Goal: Task Accomplishment & Management: Manage account settings

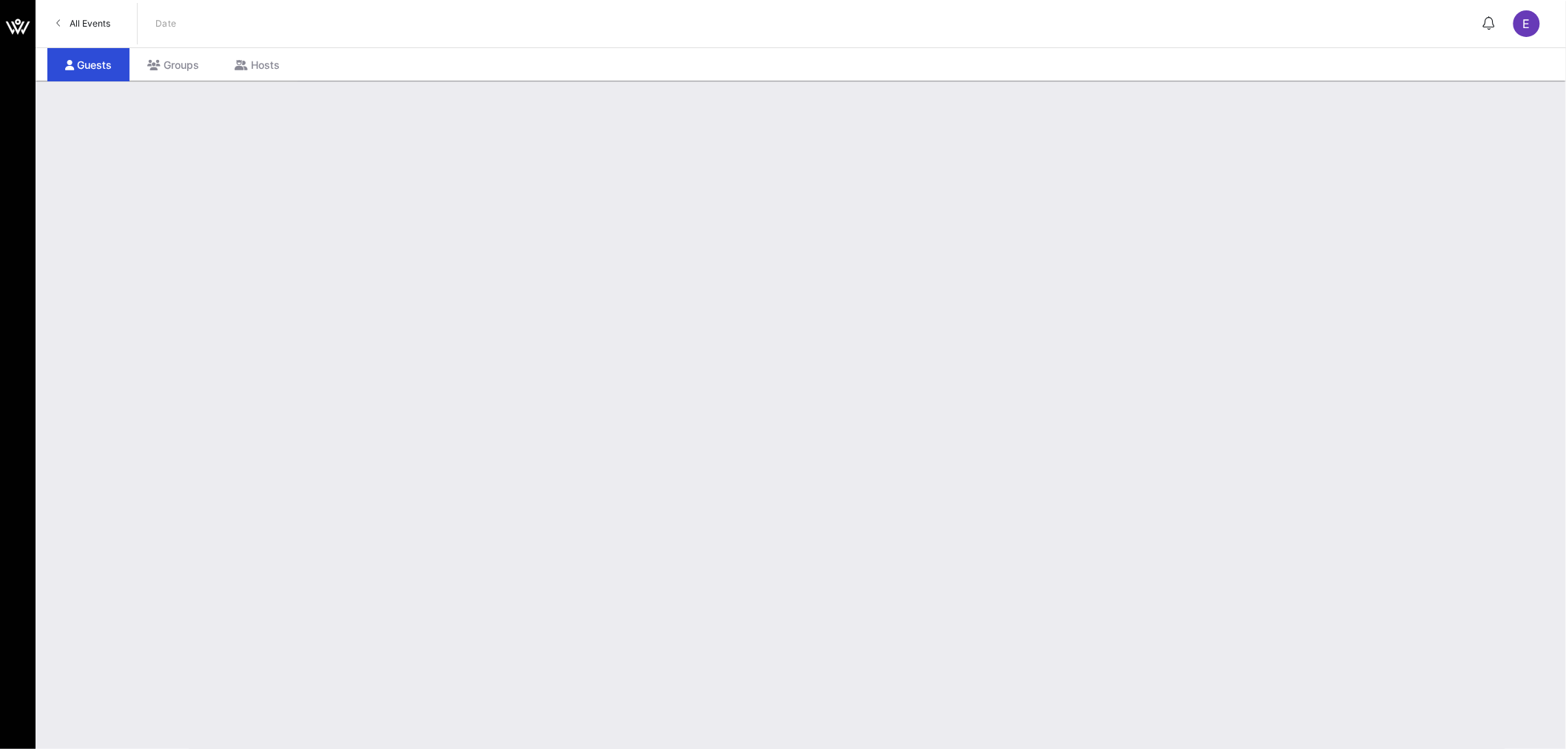
click at [99, 25] on span "All Events" at bounding box center [90, 23] width 41 height 11
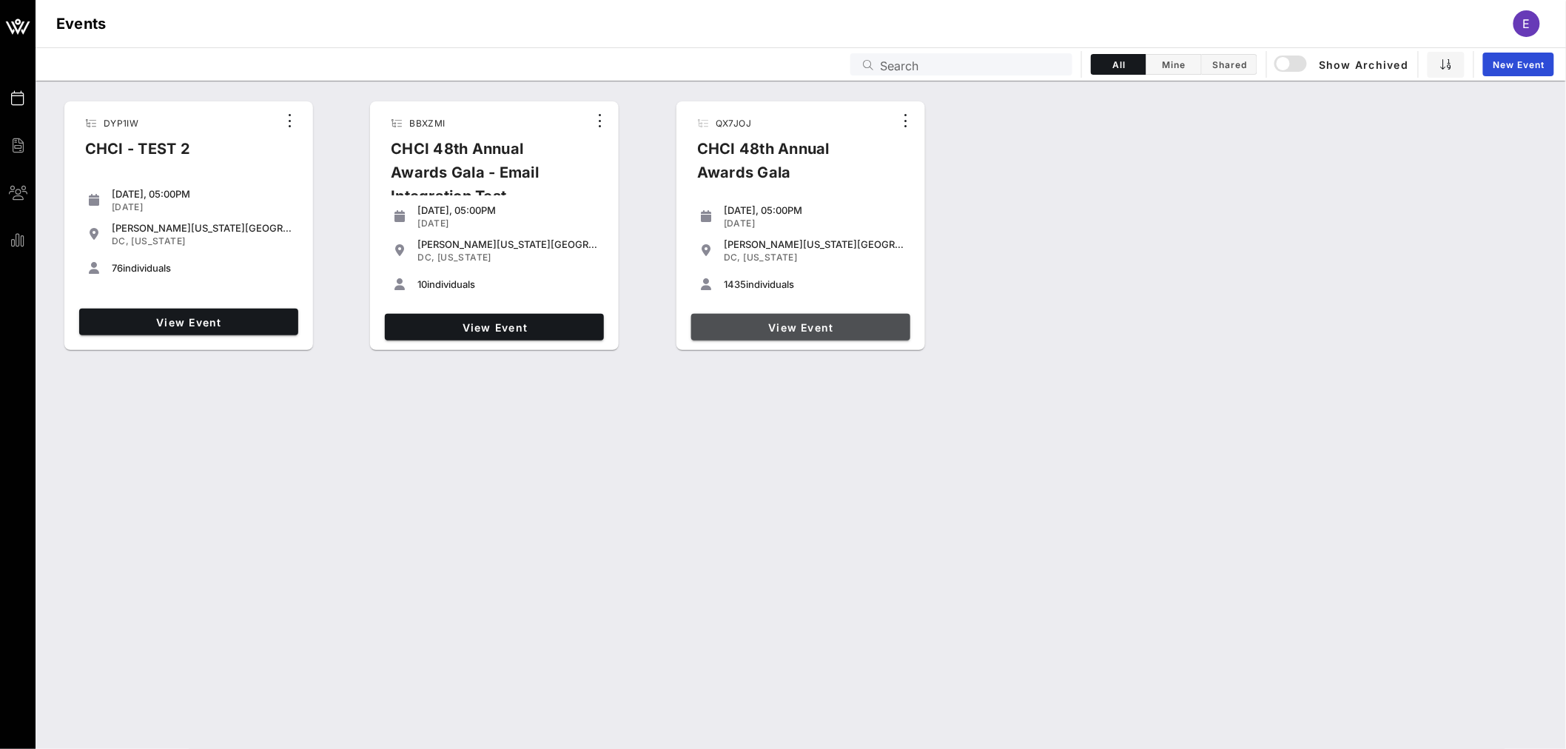
click at [823, 326] on span "View Event" at bounding box center [800, 327] width 207 height 13
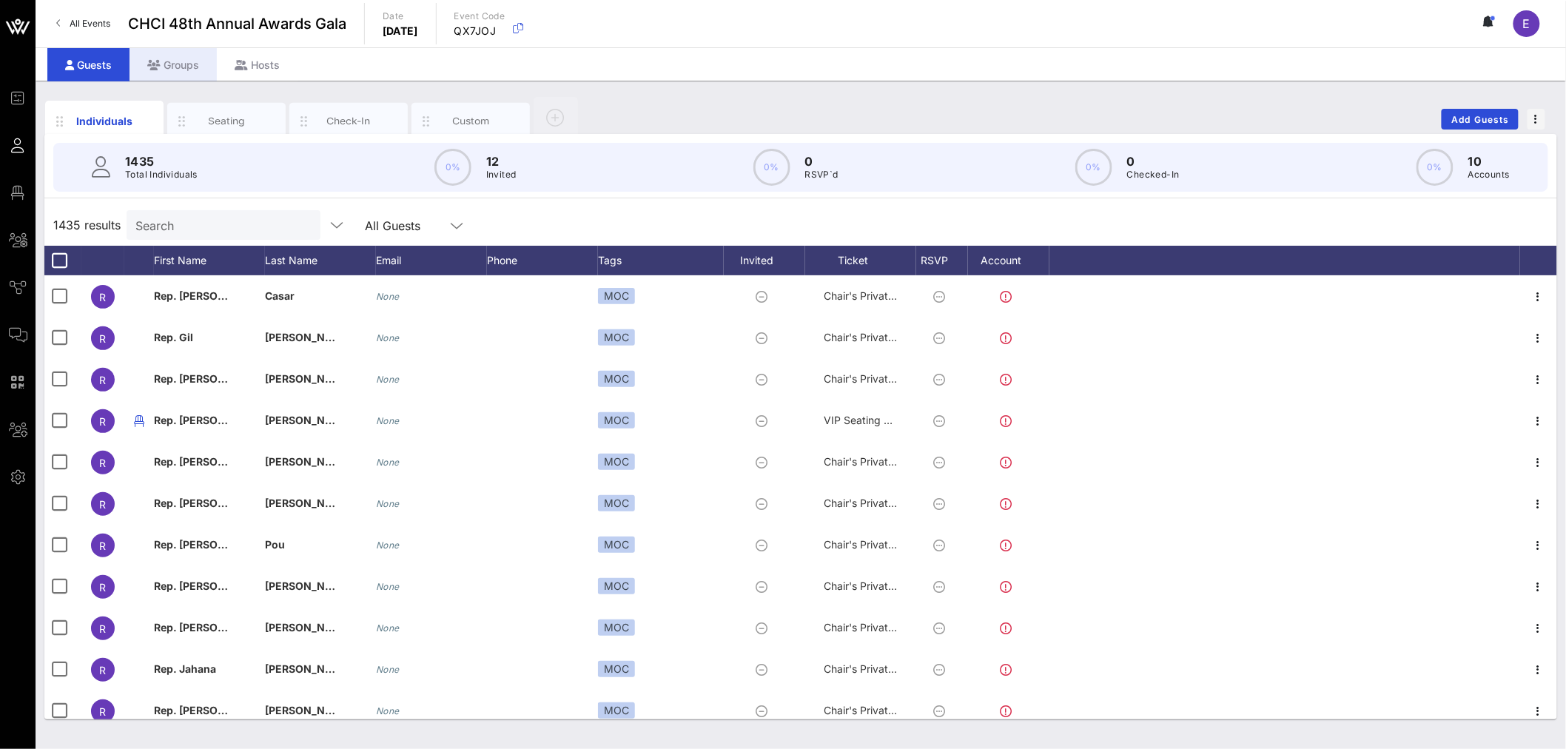
click at [185, 53] on div "Groups" at bounding box center [173, 64] width 87 height 33
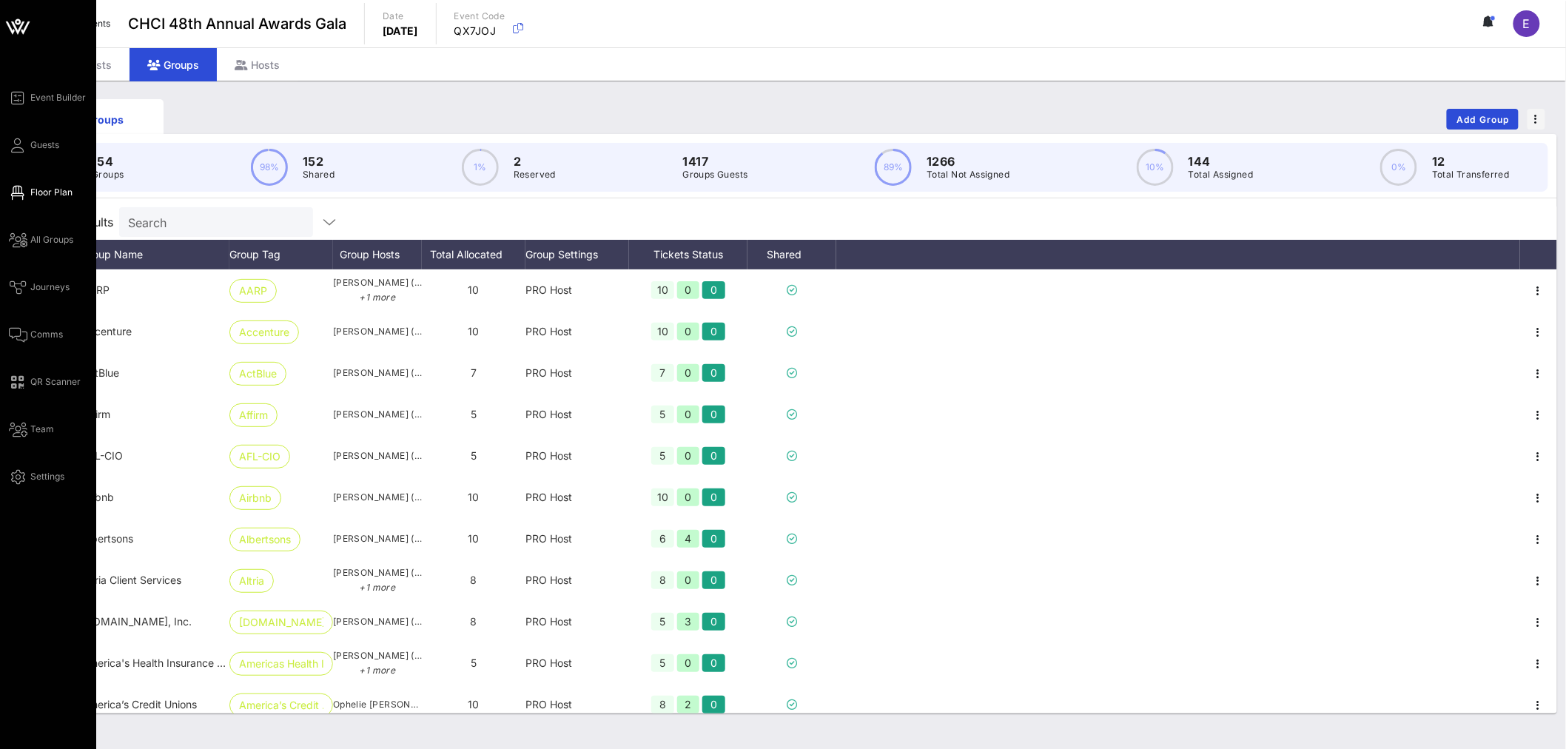
click at [38, 190] on span "Floor Plan" at bounding box center [51, 192] width 42 height 13
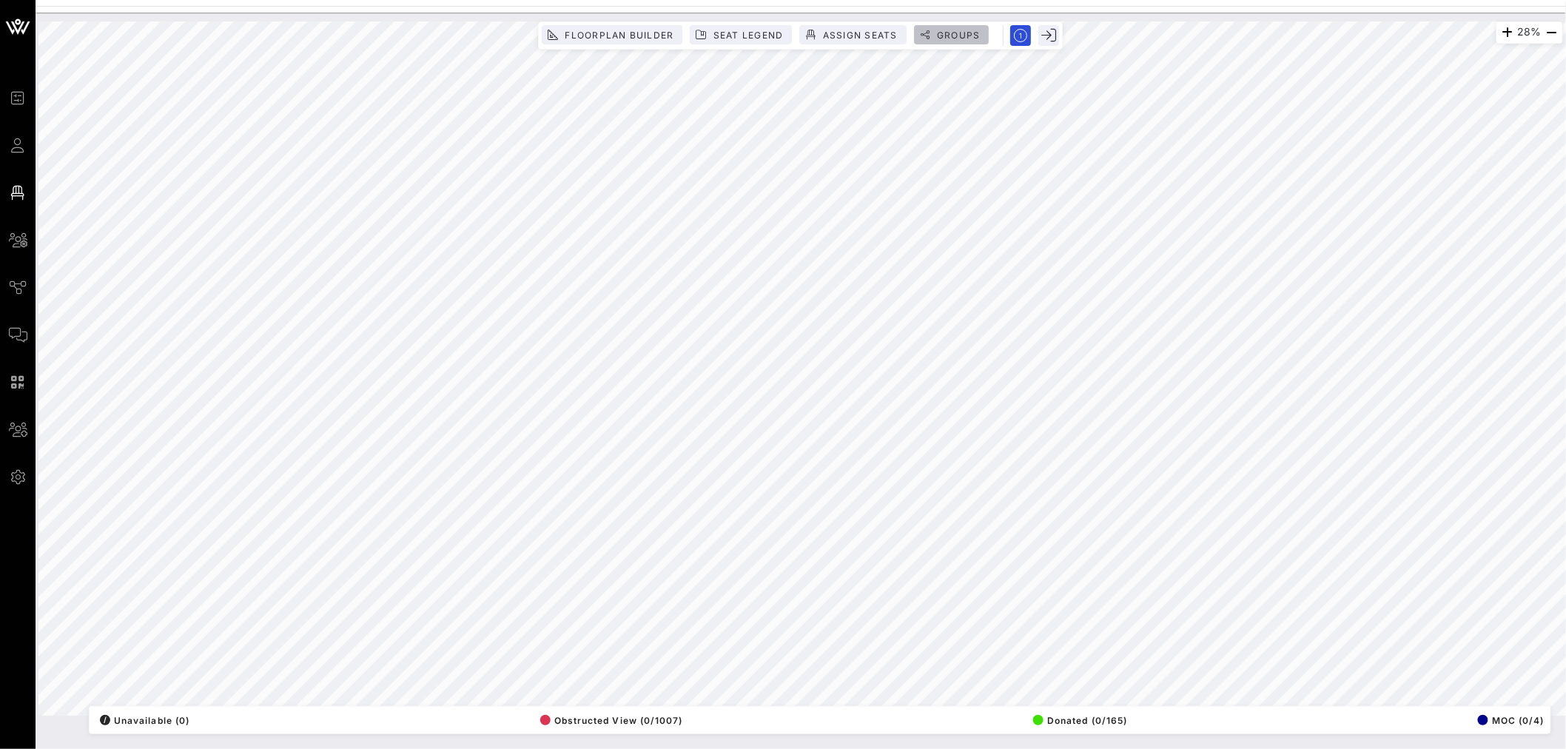
click at [963, 37] on span "Groups" at bounding box center [958, 35] width 44 height 11
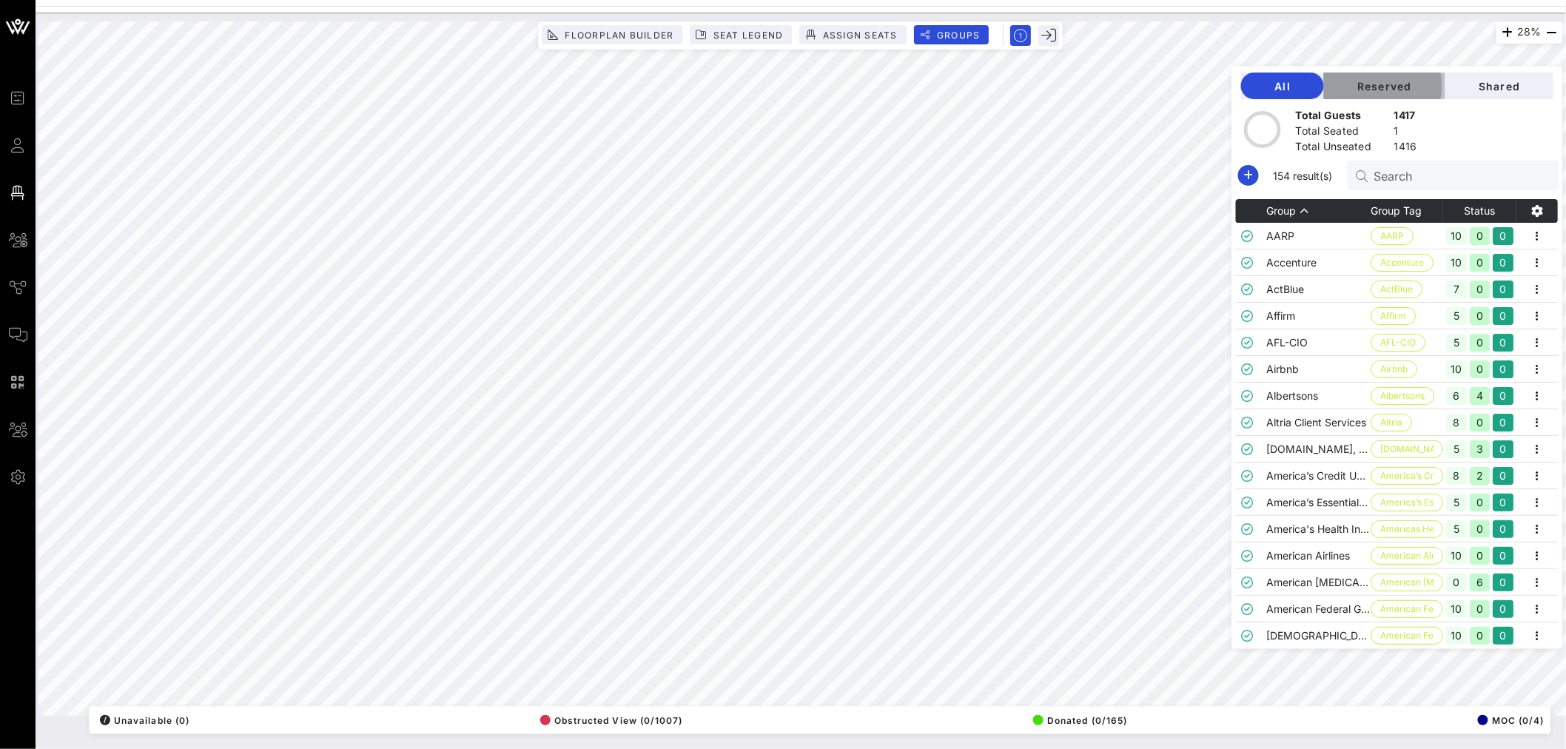
click at [1395, 80] on span "Reserved" at bounding box center [1385, 86] width 98 height 13
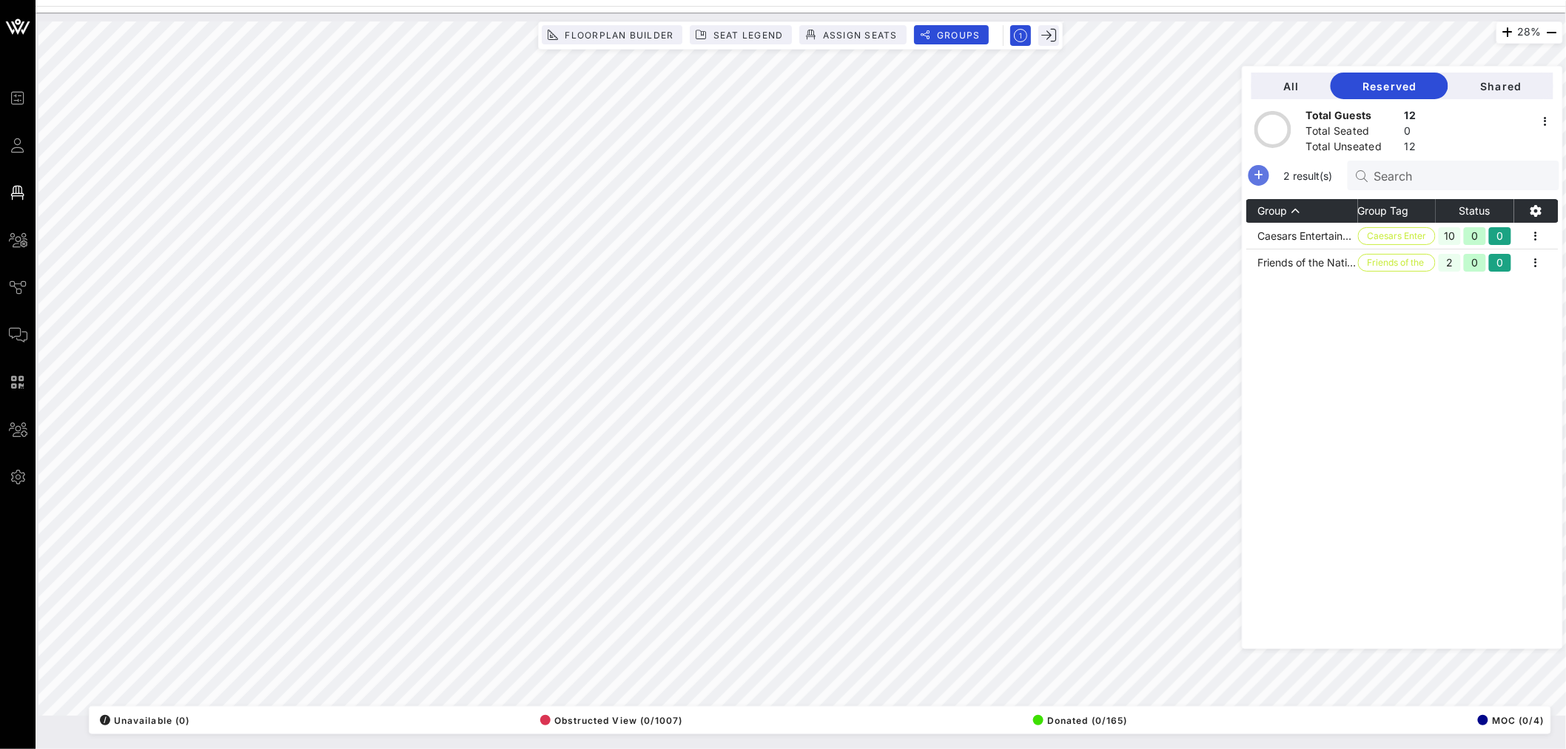
click at [1268, 178] on icon "button" at bounding box center [1259, 176] width 18 height 18
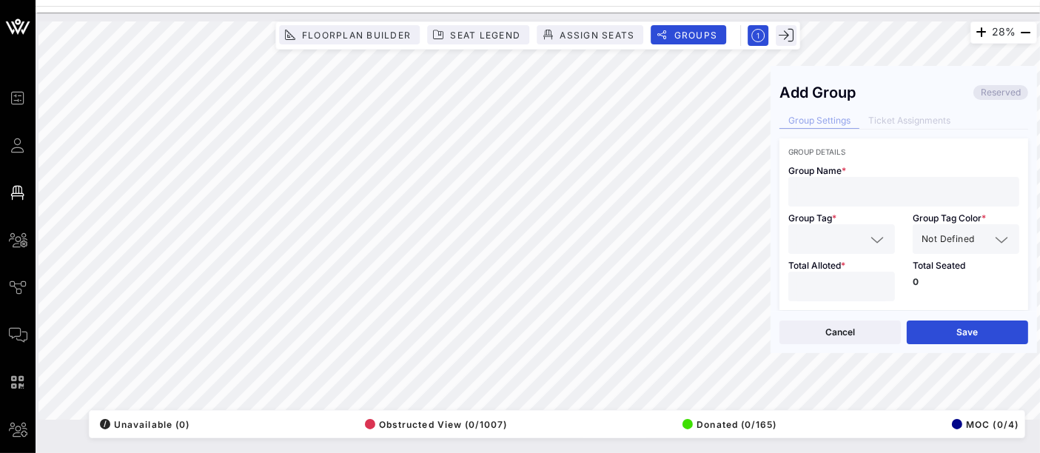
click at [826, 184] on input "text" at bounding box center [903, 191] width 213 height 19
type input "Media Partners"
click at [875, 235] on icon at bounding box center [877, 240] width 13 height 18
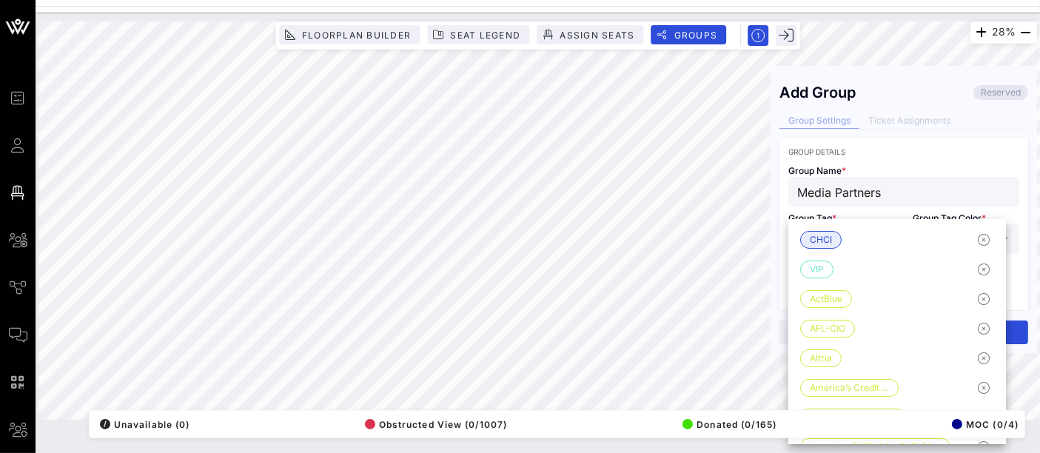
click at [899, 192] on input "Media Partners" at bounding box center [903, 191] width 213 height 19
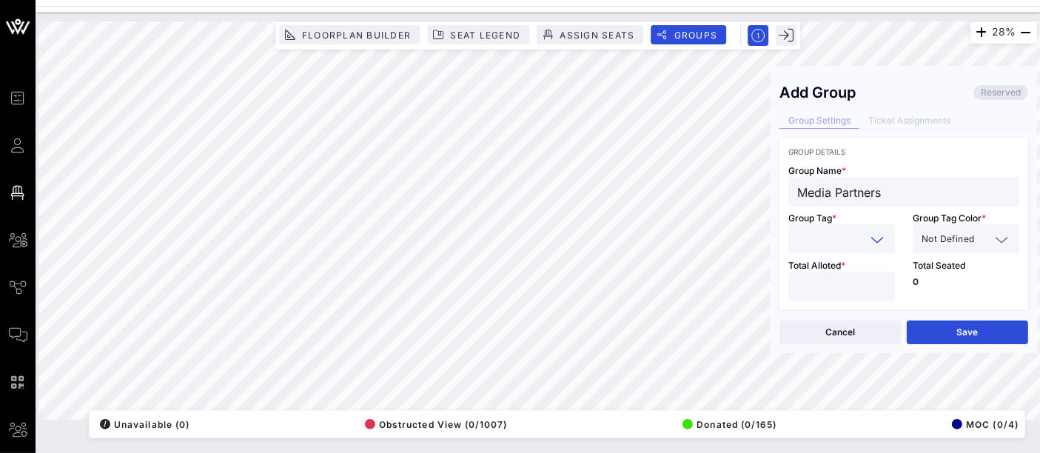
click at [830, 240] on input "text" at bounding box center [831, 238] width 68 height 19
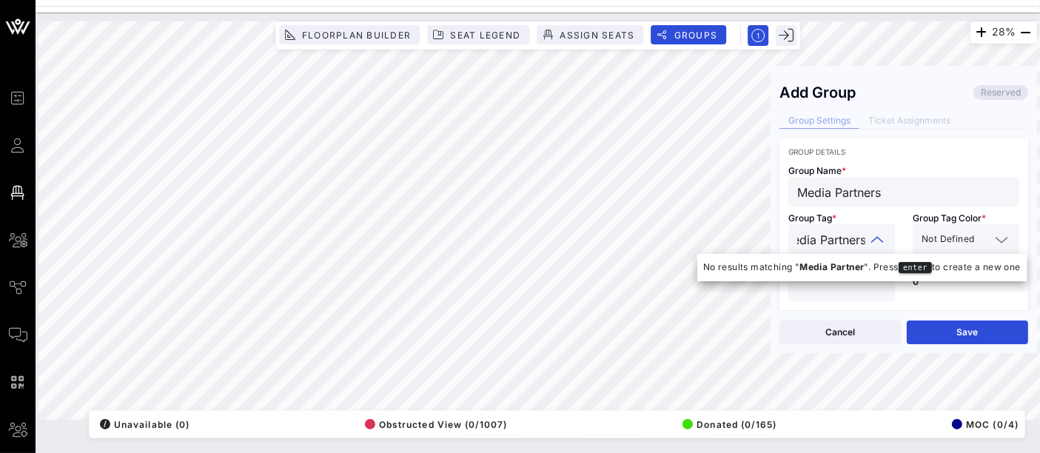
scroll to position [0, 21]
type input "Media Partners"
click at [958, 244] on span "Not Defined" at bounding box center [948, 239] width 53 height 15
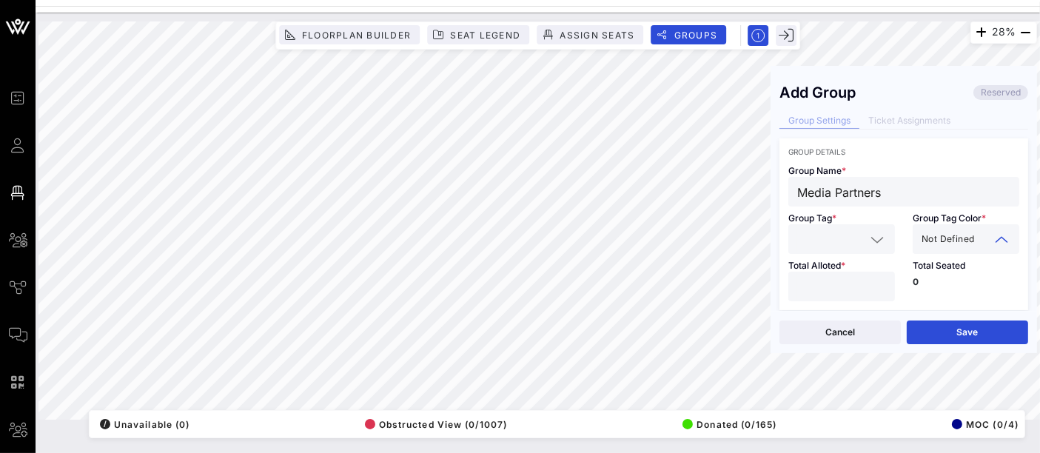
scroll to position [0, 0]
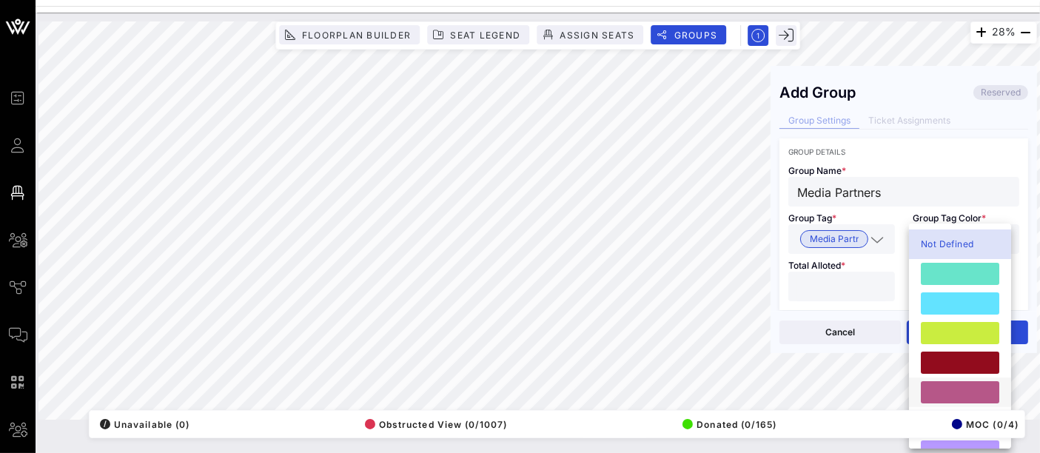
click at [958, 389] on div at bounding box center [960, 392] width 78 height 22
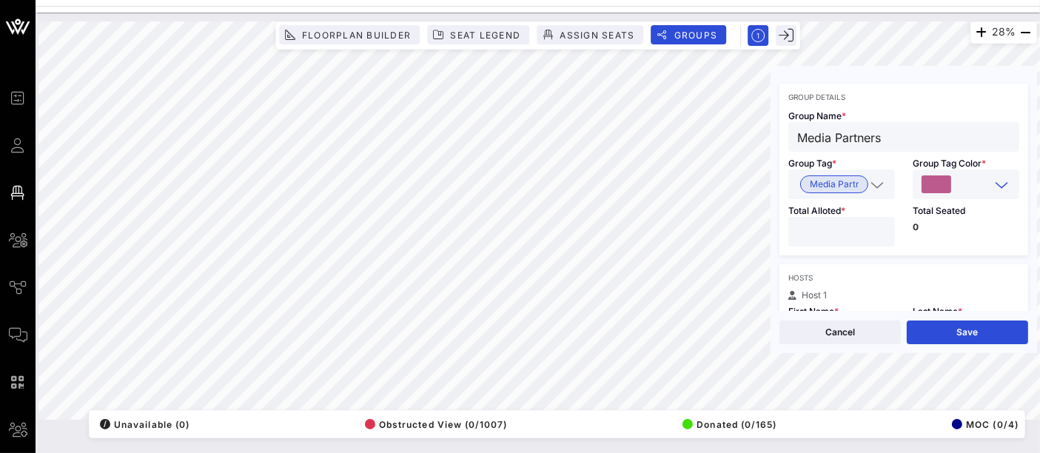
scroll to position [56, 0]
click at [835, 227] on input "number" at bounding box center [841, 230] width 89 height 19
type input "**"
click at [848, 284] on div "Hosts Host 1 First Name * Last Name * Email * Host attends with this group Add …" at bounding box center [904, 358] width 249 height 190
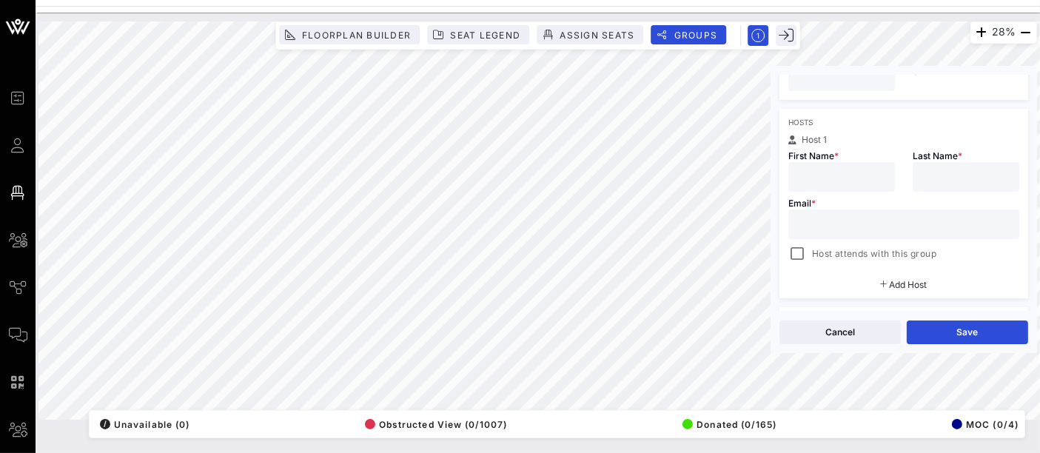
scroll to position [220, 0]
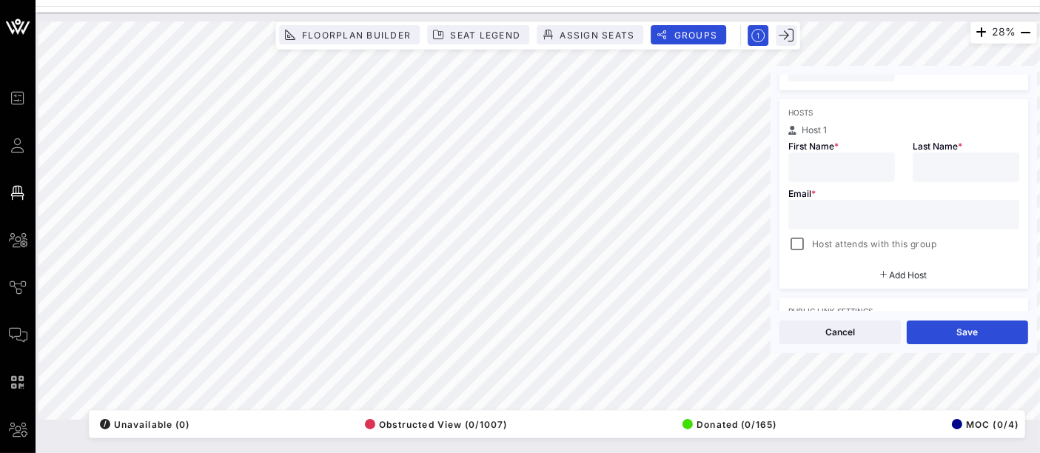
click at [845, 164] on input "text" at bounding box center [841, 167] width 89 height 19
type input "[PERSON_NAME]"
type input "Mustiga"
click at [837, 212] on input "text" at bounding box center [903, 214] width 213 height 19
click at [820, 211] on input "text" at bounding box center [903, 214] width 213 height 19
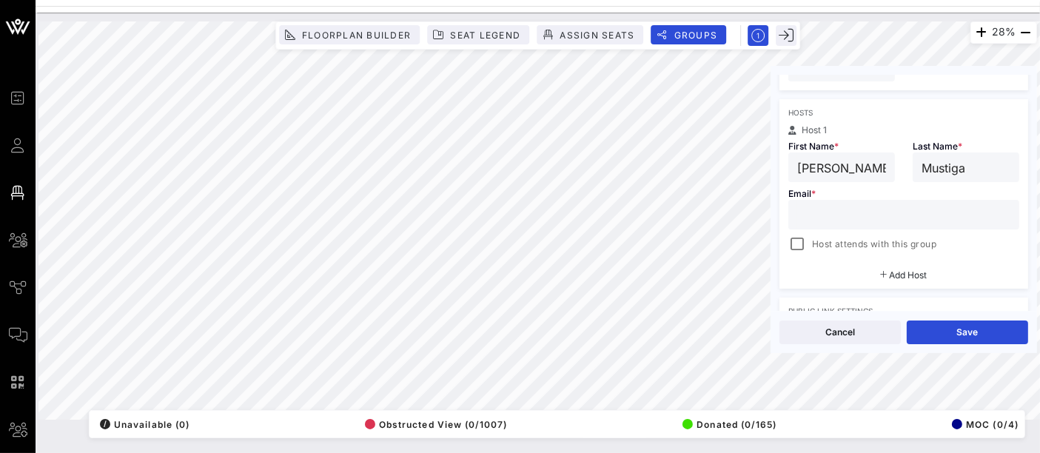
paste input "[EMAIL_ADDRESS][DOMAIN_NAME]"
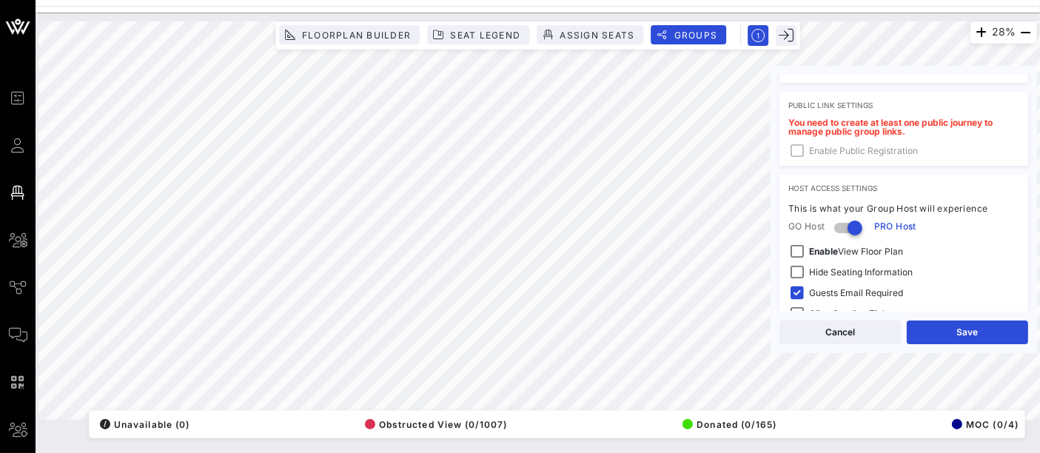
scroll to position [317, 0]
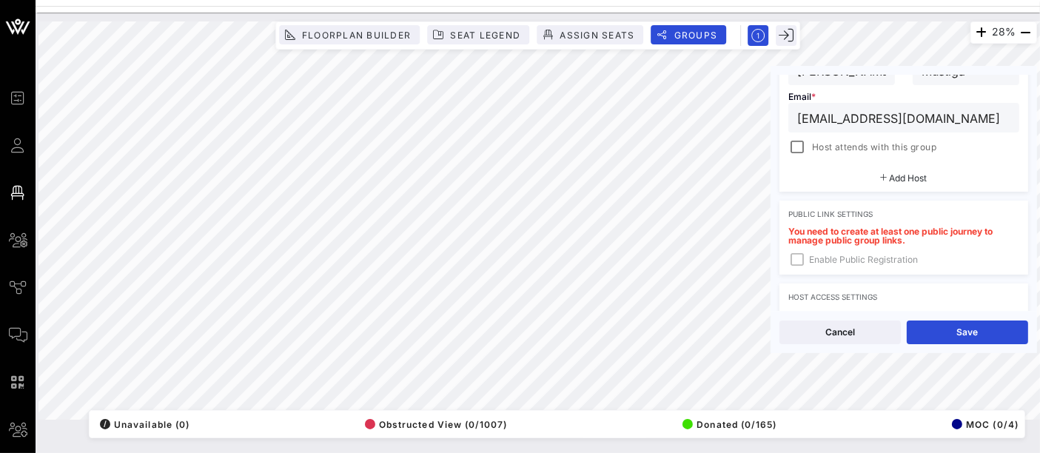
type input "[EMAIL_ADDRESS][DOMAIN_NAME]"
click at [892, 186] on div "Add Host" at bounding box center [904, 178] width 249 height 27
click at [894, 181] on div "Add Host" at bounding box center [904, 178] width 249 height 27
click at [896, 181] on span "Add Host" at bounding box center [909, 177] width 38 height 11
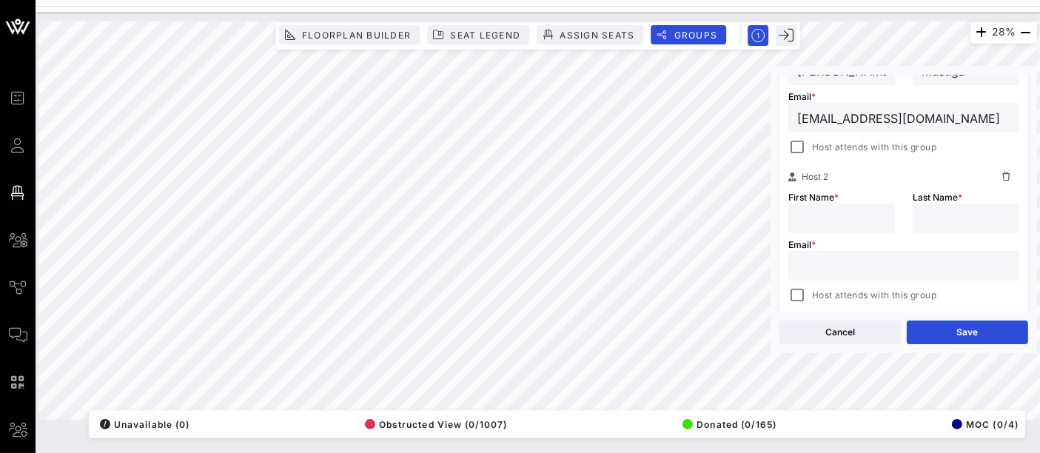
click at [854, 210] on input "text" at bounding box center [841, 218] width 89 height 19
click at [827, 216] on input "text" at bounding box center [841, 218] width 89 height 19
type input "[PERSON_NAME]"
click at [854, 276] on div at bounding box center [903, 266] width 213 height 30
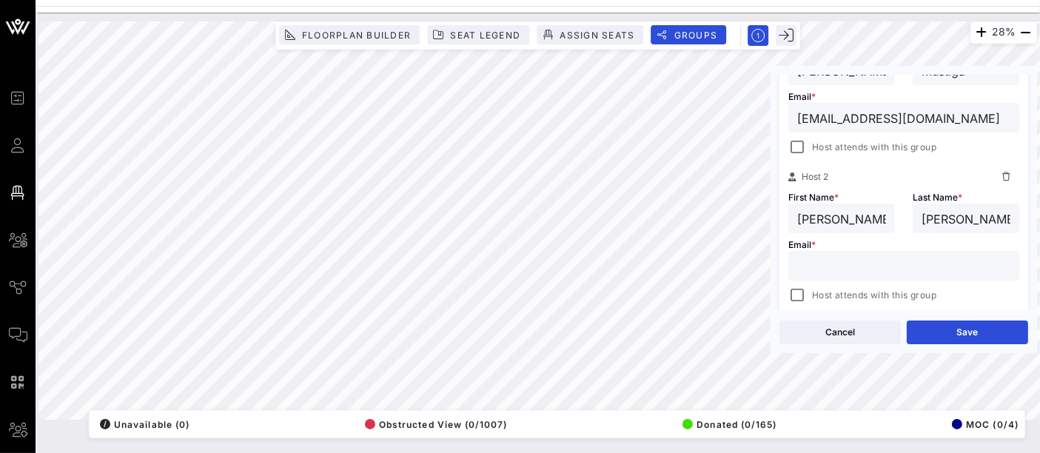
paste input "[PERSON_NAME][EMAIL_ADDRESS][PERSON_NAME][DOMAIN_NAME]"
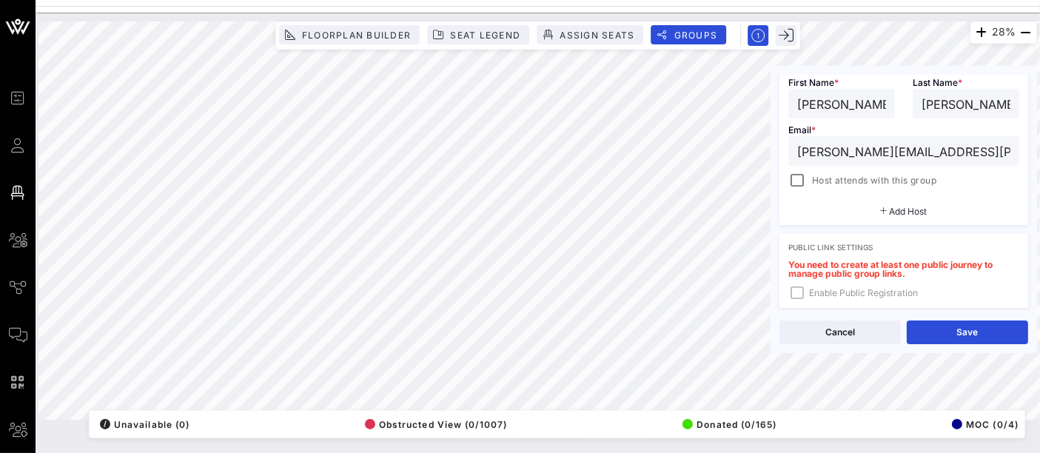
scroll to position [452, 0]
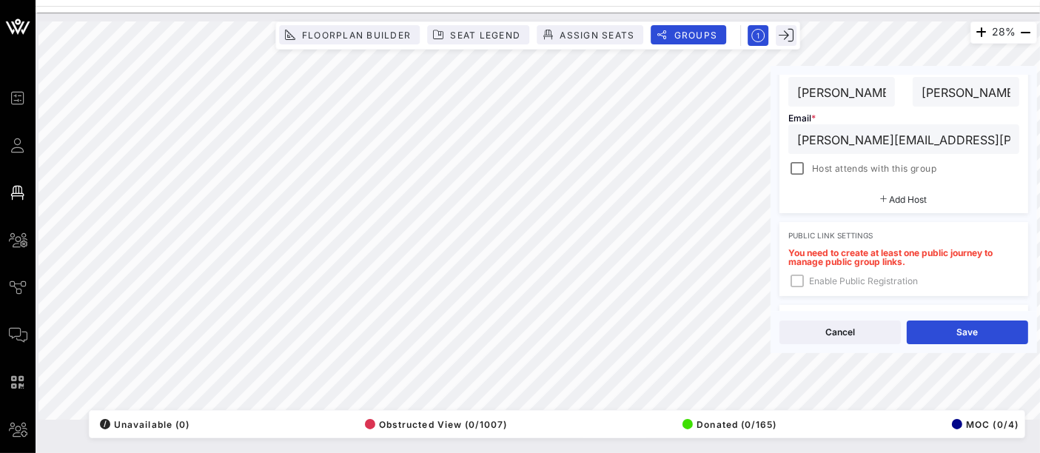
type input "[PERSON_NAME][EMAIL_ADDRESS][PERSON_NAME][DOMAIN_NAME]"
click at [896, 202] on span "Add Host" at bounding box center [909, 199] width 38 height 11
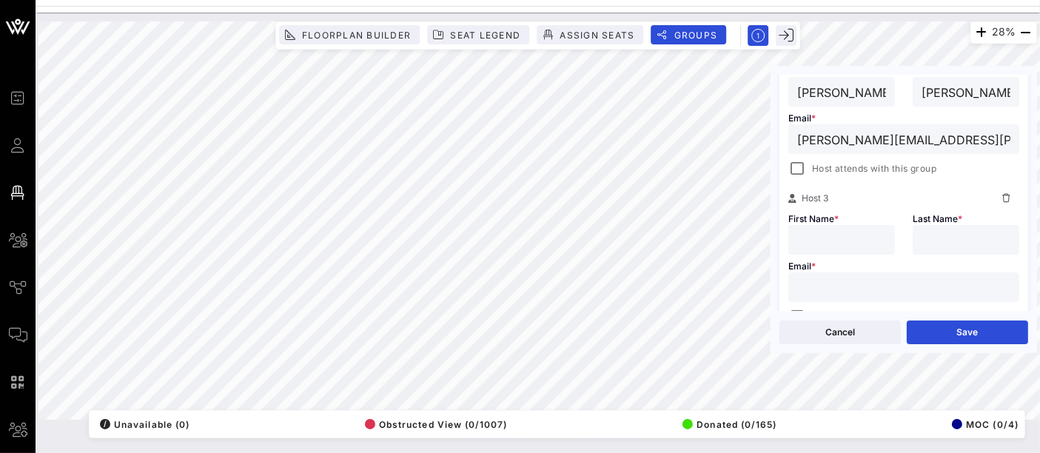
click at [817, 240] on input "text" at bounding box center [841, 239] width 89 height 19
type input "[PERSON_NAME]"
paste input "[EMAIL_ADDRESS][DOMAIN_NAME]"
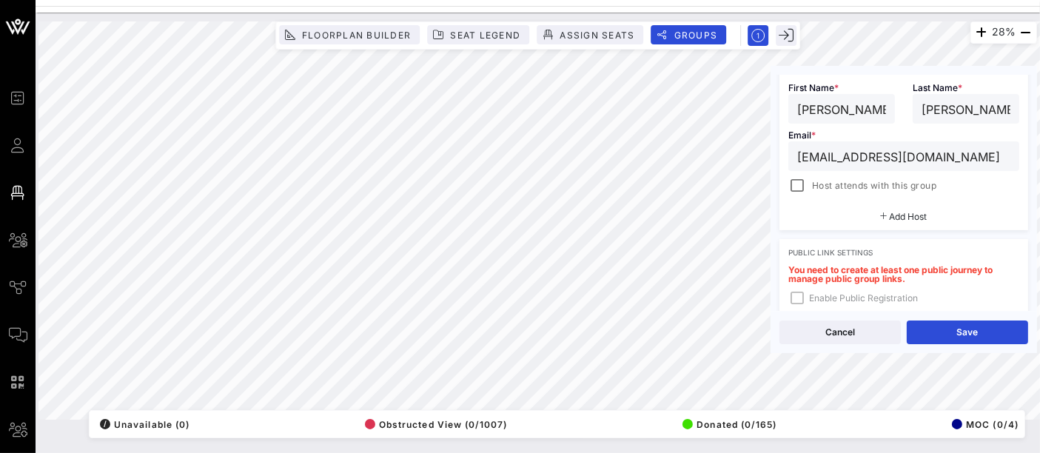
scroll to position [594, 0]
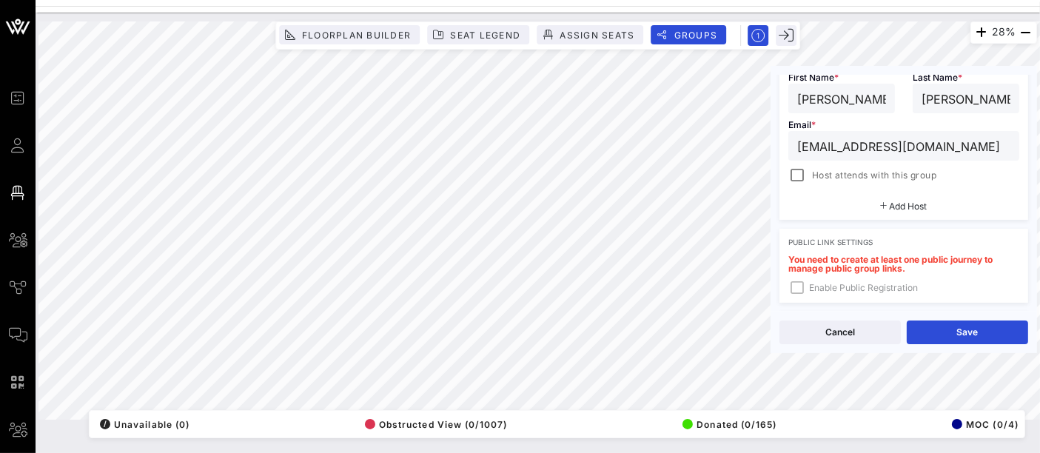
type input "[EMAIL_ADDRESS][DOMAIN_NAME]"
click at [900, 206] on span "Add Host" at bounding box center [909, 206] width 38 height 11
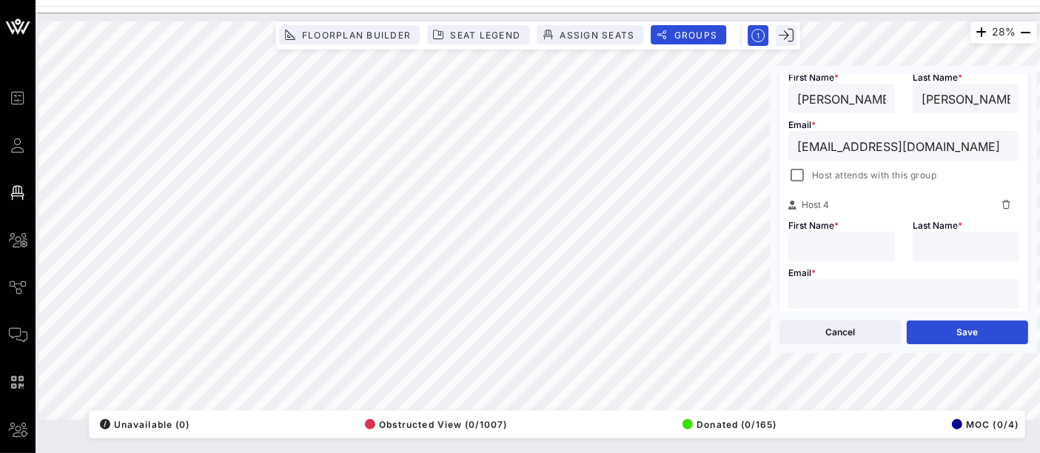
click at [826, 281] on div at bounding box center [903, 294] width 213 height 30
paste input "[PERSON_NAME][EMAIL_ADDRESS][DOMAIN_NAME]"
type input "[PERSON_NAME][EMAIL_ADDRESS][DOMAIN_NAME]"
click at [808, 237] on input "text" at bounding box center [841, 246] width 89 height 19
type input "[PERSON_NAME]"
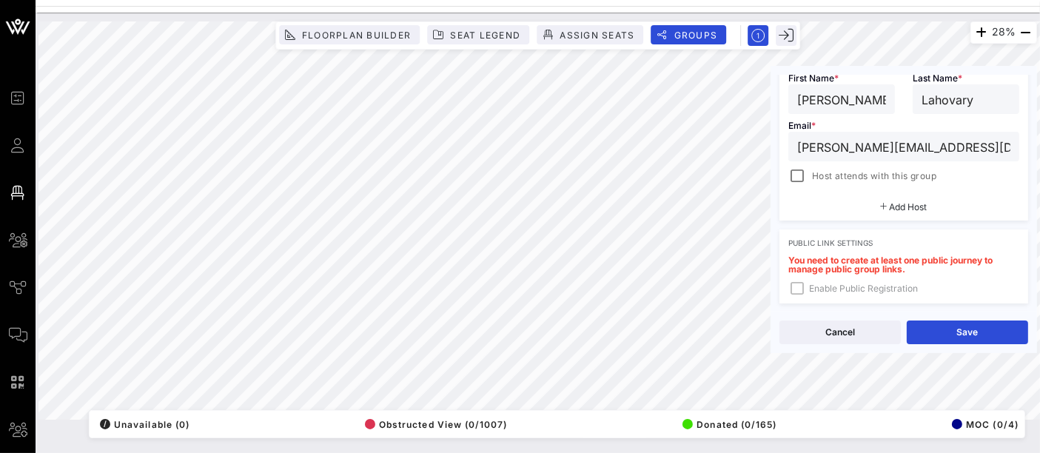
scroll to position [751, 0]
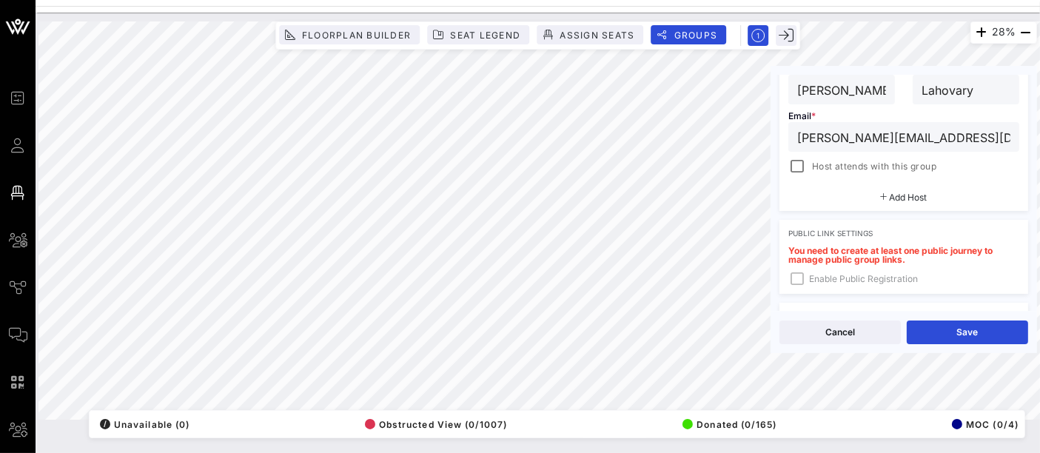
type input "Lahovary"
click at [902, 198] on span "Add Host" at bounding box center [909, 197] width 38 height 11
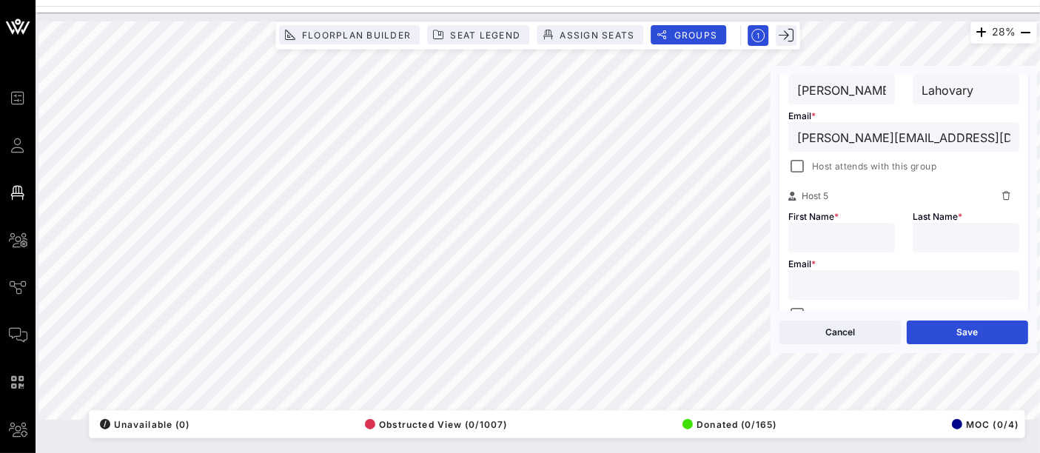
click at [805, 235] on input "text" at bounding box center [841, 237] width 89 height 19
type input "[PERSON_NAME]"
click at [852, 281] on input "text" at bounding box center [903, 284] width 213 height 19
paste input "[EMAIL_ADDRESS][DOMAIN_NAME]"
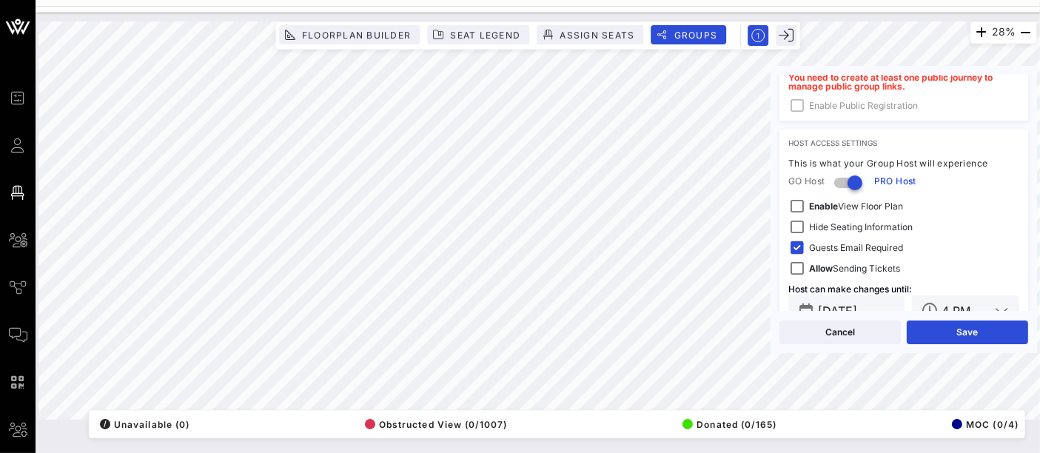
scroll to position [1108, 0]
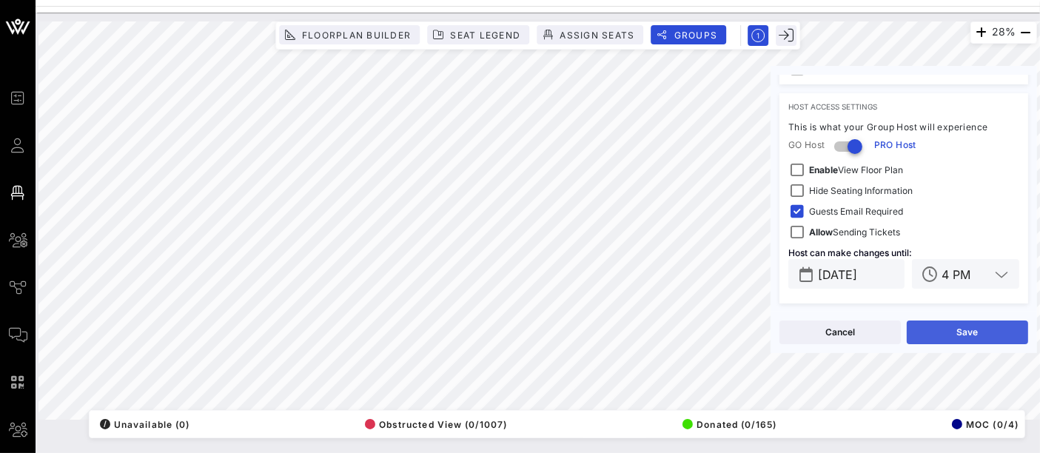
type input "[EMAIL_ADDRESS][DOMAIN_NAME]"
click at [973, 330] on button "Save" at bounding box center [967, 333] width 121 height 24
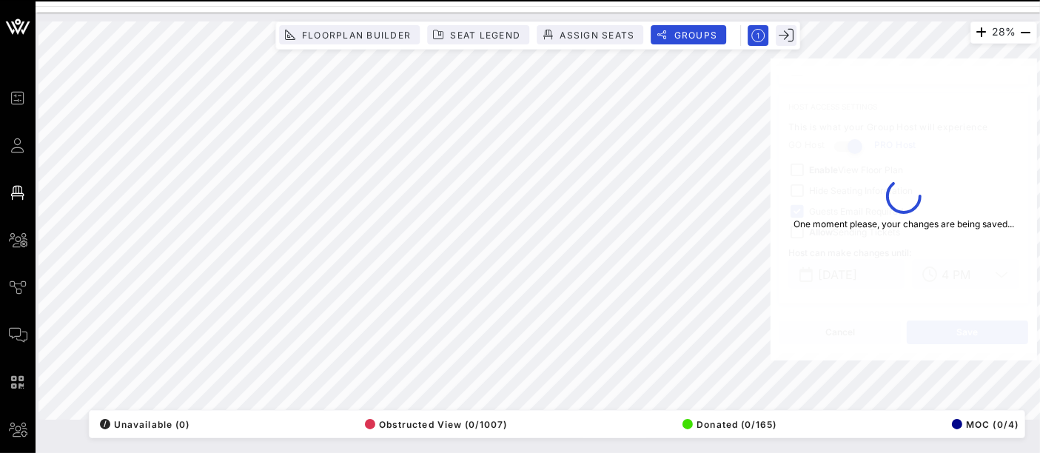
type input "[PERSON_NAME]"
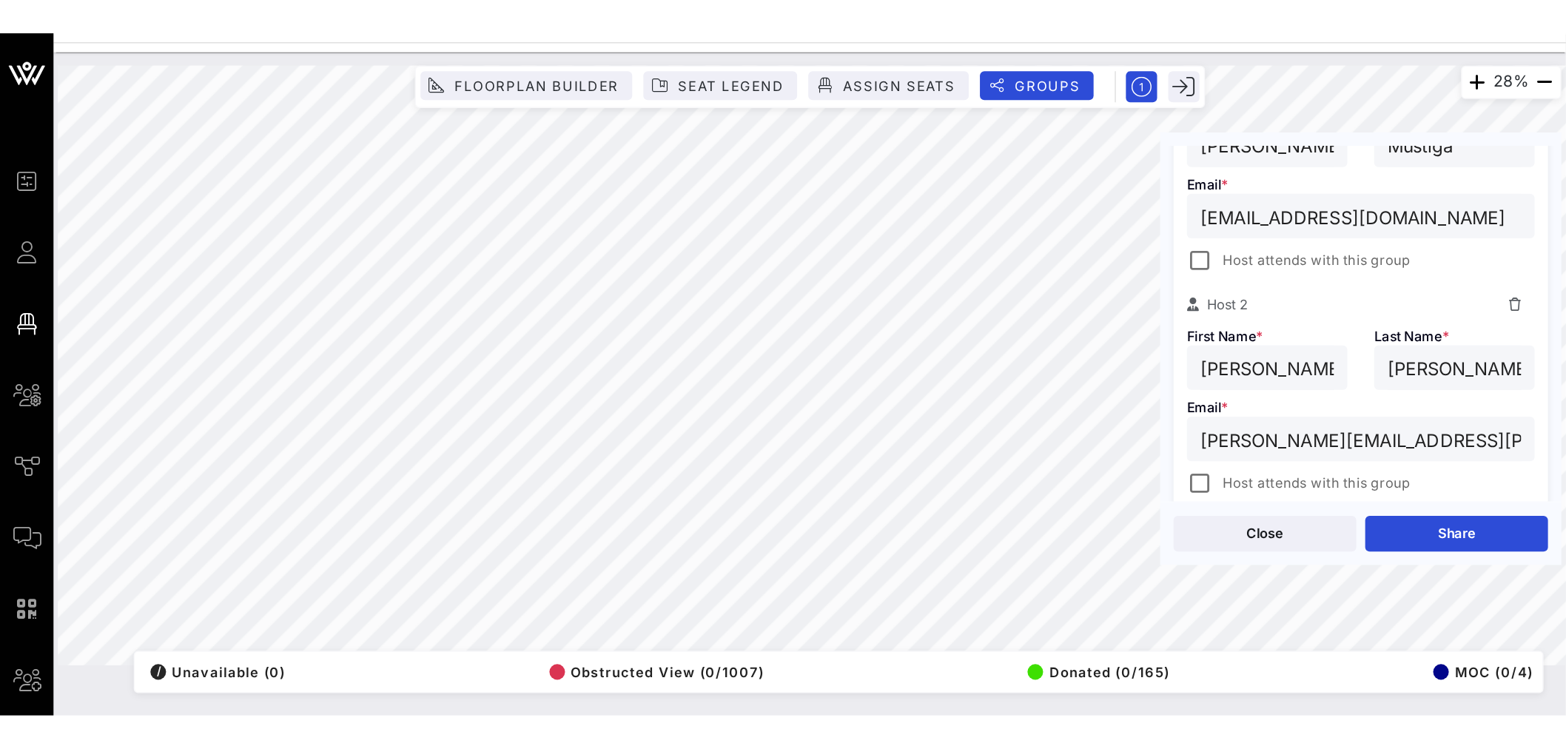
scroll to position [0, 0]
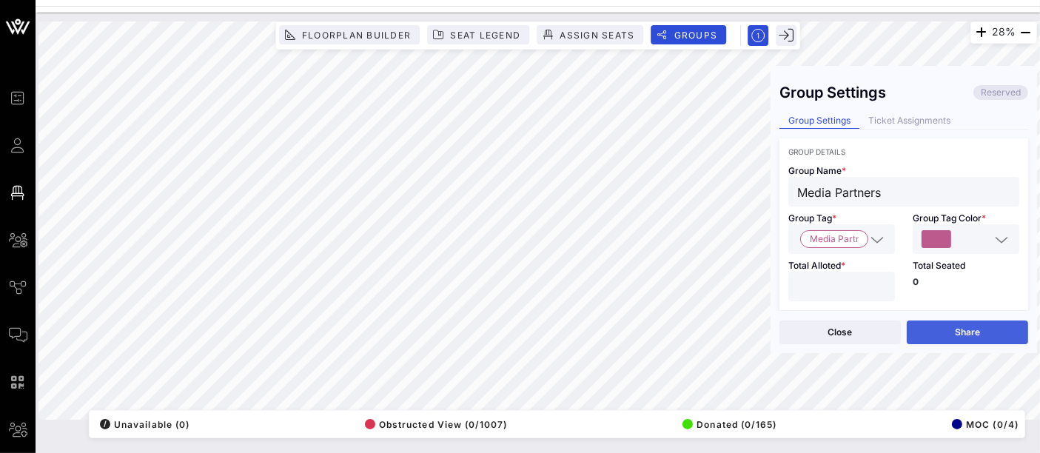
click at [981, 333] on button "Share" at bounding box center [967, 333] width 121 height 24
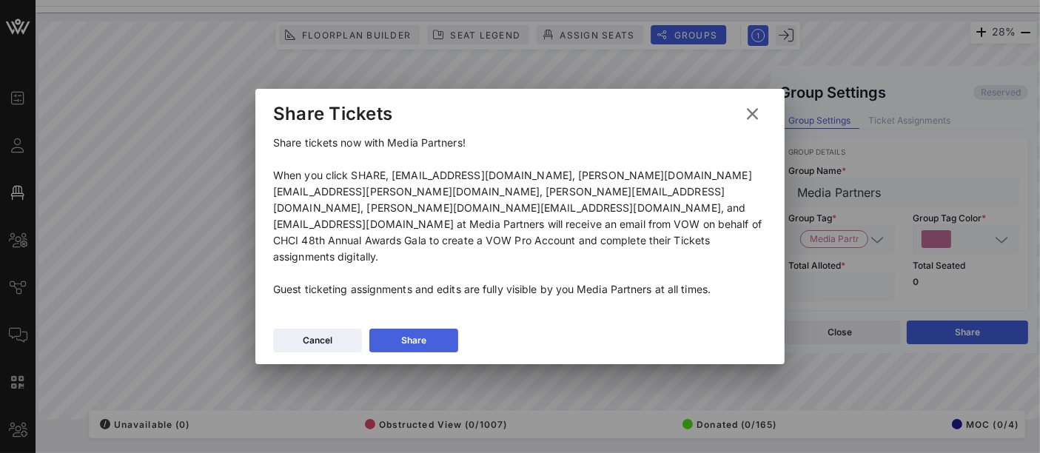
click at [427, 329] on button "Share" at bounding box center [413, 341] width 89 height 24
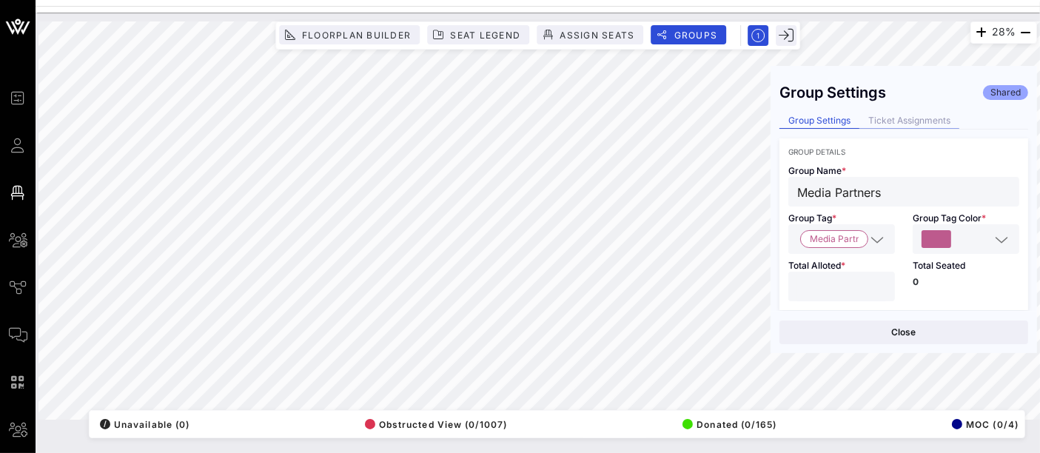
click at [909, 119] on div "Ticket Assignments" at bounding box center [909, 121] width 100 height 16
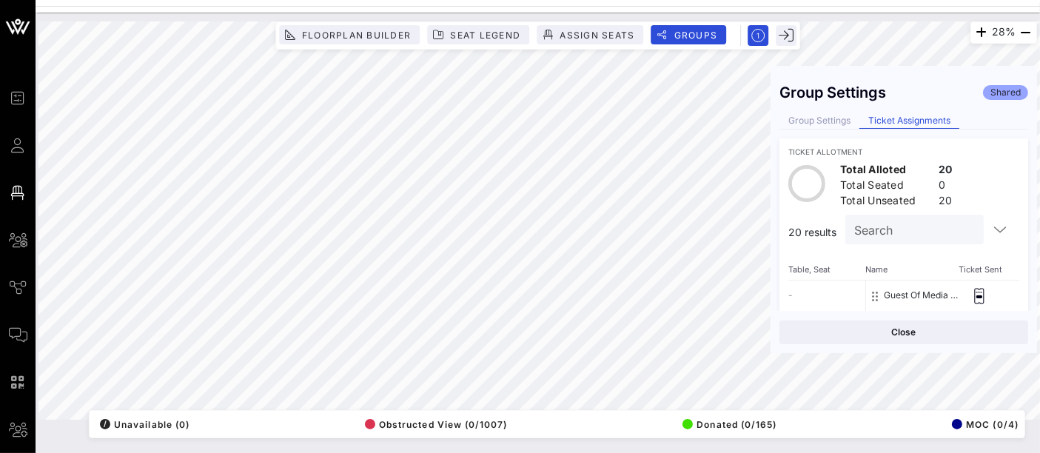
click at [813, 133] on div "Group Settings Shared Group Settings Ticket Assignments Ticket Allotment Total …" at bounding box center [904, 193] width 266 height 236
drag, startPoint x: 811, startPoint y: 118, endPoint x: 671, endPoint y: 30, distance: 164.7
click at [812, 116] on div "Group Settings" at bounding box center [820, 121] width 80 height 16
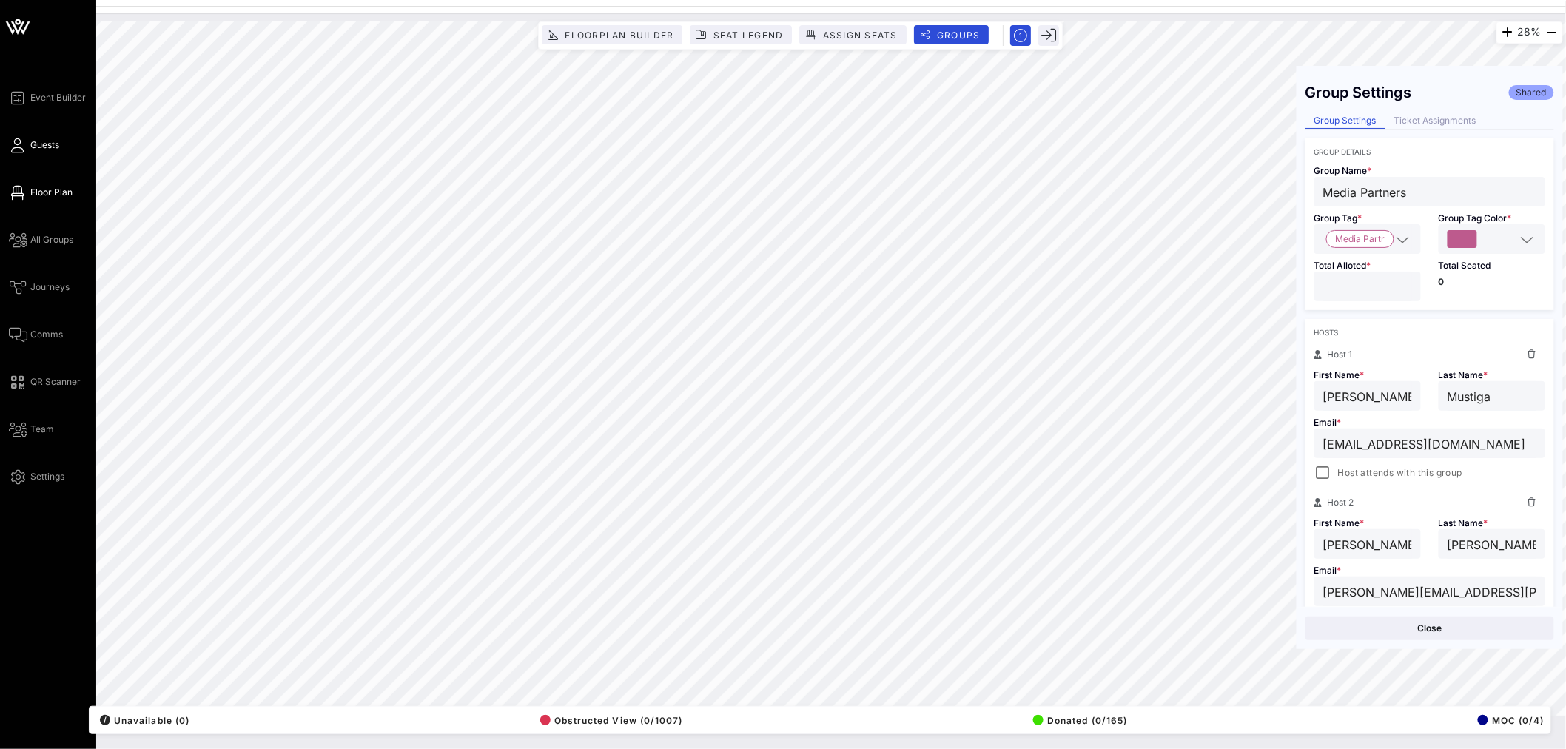
click at [32, 143] on span "Guests" at bounding box center [44, 144] width 29 height 13
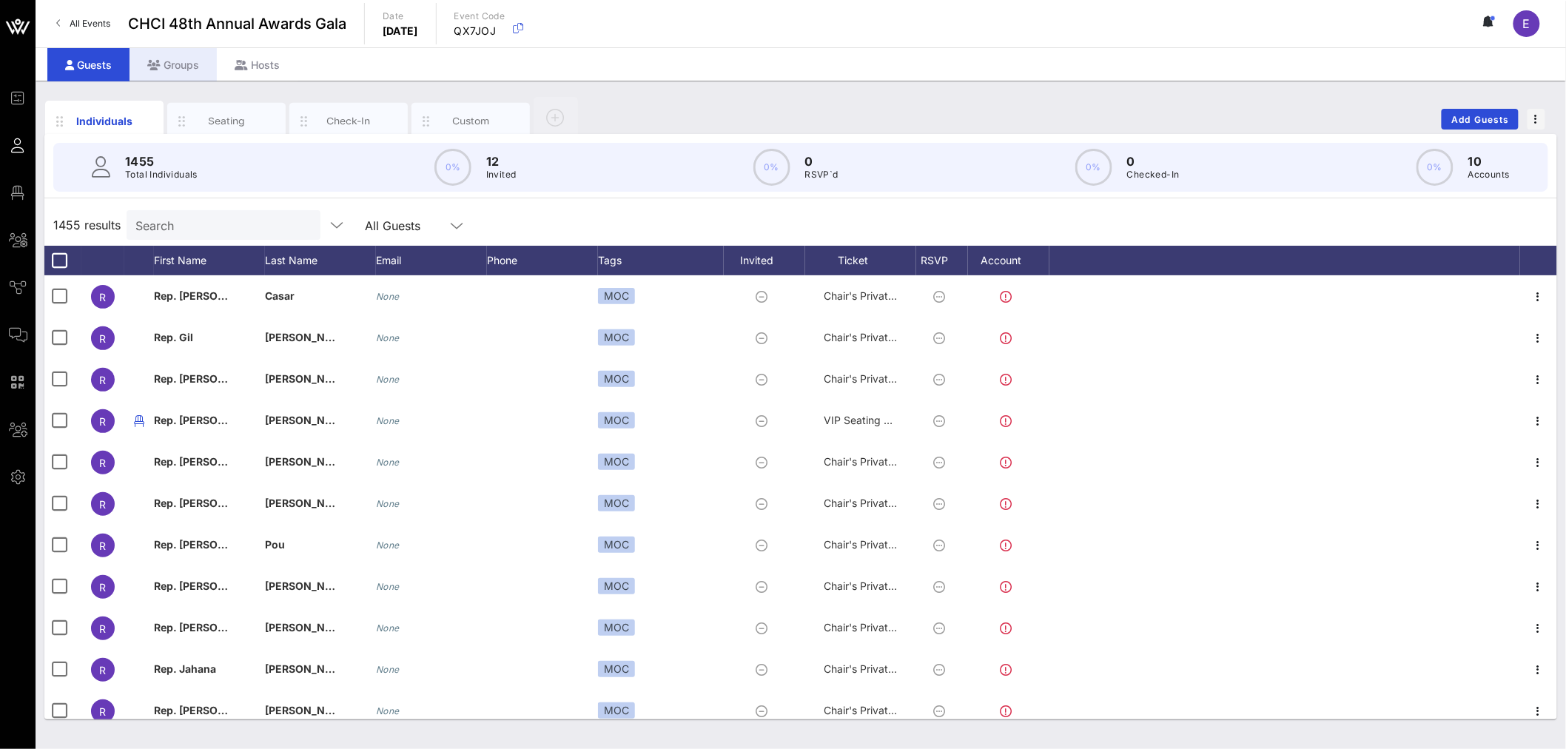
click at [193, 65] on div "Groups" at bounding box center [173, 64] width 87 height 33
